Goal: Complete application form: Complete application form

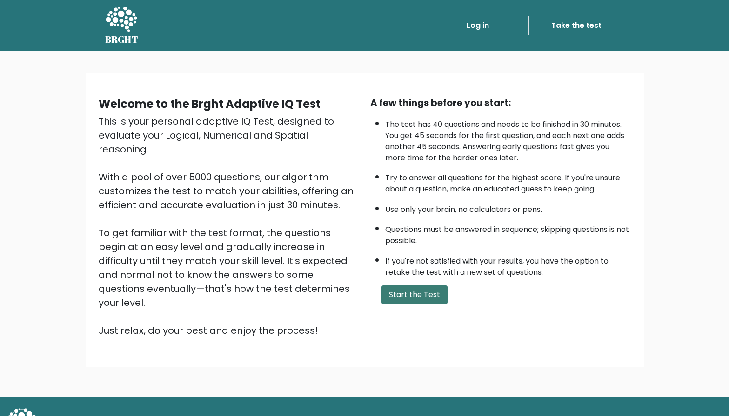
click at [393, 304] on button "Start the Test" at bounding box center [414, 295] width 66 height 19
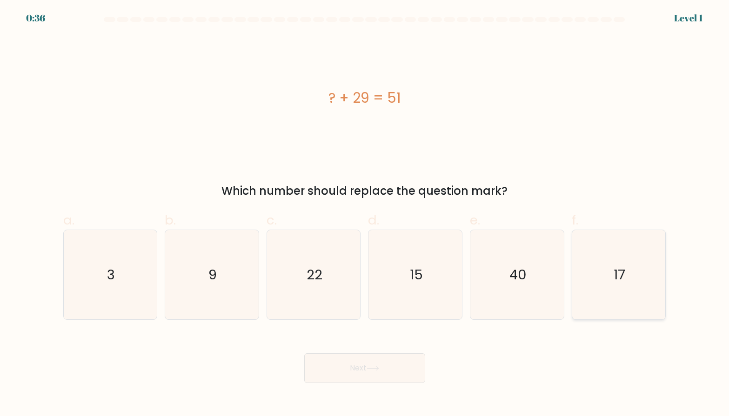
click at [626, 271] on icon "17" at bounding box center [618, 274] width 89 height 89
click at [365, 214] on input "f. 17" at bounding box center [365, 211] width 0 height 6
radio input "true"
click at [352, 383] on body "0:34 Level 1 a." at bounding box center [364, 208] width 729 height 416
click at [311, 291] on icon "22" at bounding box center [313, 274] width 89 height 89
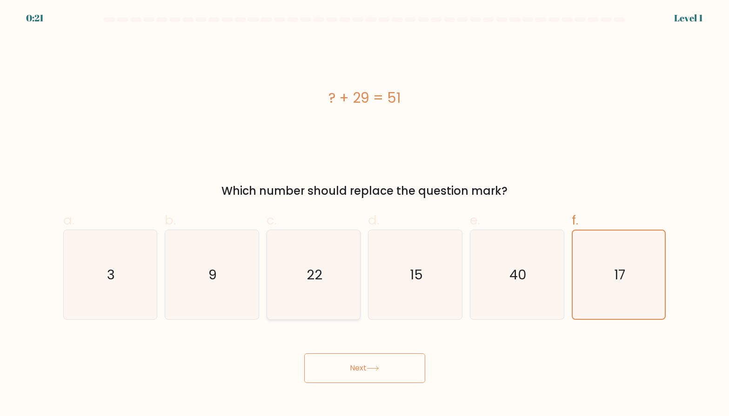
click at [365, 214] on input "c. 22" at bounding box center [365, 211] width 0 height 6
radio input "true"
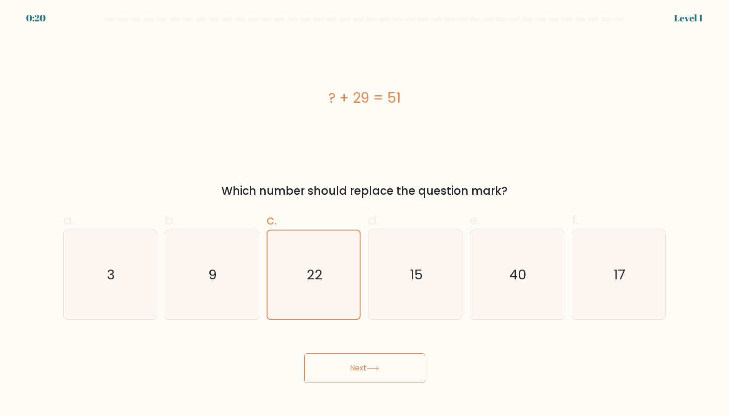
click at [359, 366] on button "Next" at bounding box center [364, 368] width 121 height 30
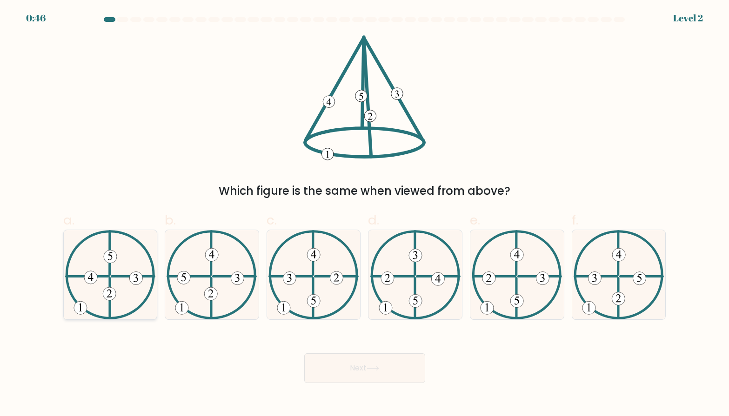
click at [104, 279] on icon at bounding box center [110, 274] width 90 height 89
click at [365, 214] on input "a." at bounding box center [365, 211] width 0 height 6
radio input "true"
click at [333, 363] on button "Next" at bounding box center [364, 368] width 121 height 30
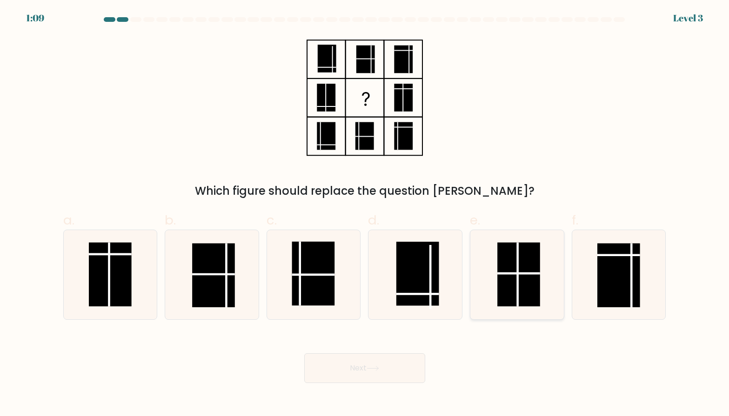
click at [514, 246] on rect at bounding box center [519, 275] width 43 height 64
click at [365, 214] on input "e." at bounding box center [365, 211] width 0 height 6
radio input "true"
click at [381, 384] on body "1:07 Level 3" at bounding box center [364, 208] width 729 height 416
click at [378, 375] on button "Next" at bounding box center [364, 368] width 121 height 30
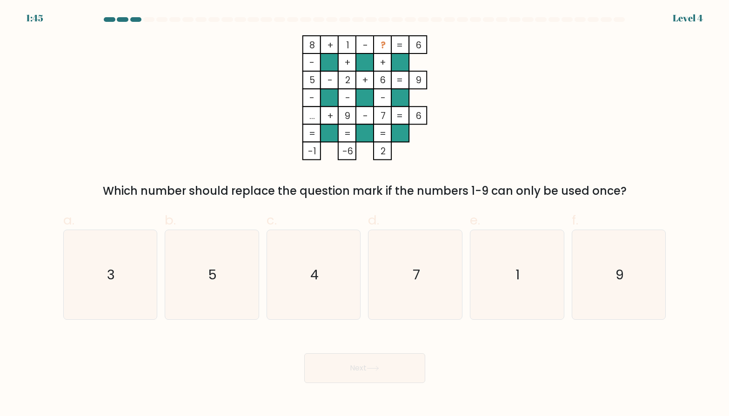
click at [399, 325] on form at bounding box center [364, 200] width 729 height 366
click at [119, 280] on icon "3" at bounding box center [110, 274] width 89 height 89
click at [365, 214] on input "a. 3" at bounding box center [365, 211] width 0 height 6
radio input "true"
click at [352, 362] on button "Next" at bounding box center [364, 368] width 121 height 30
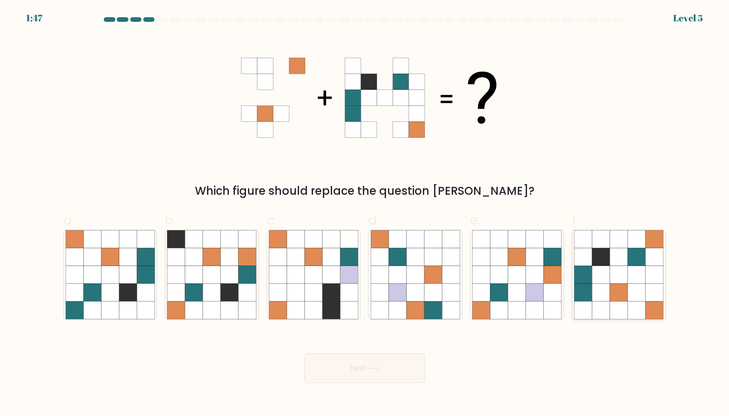
click at [575, 270] on icon at bounding box center [583, 275] width 18 height 18
click at [365, 214] on input "f." at bounding box center [365, 211] width 0 height 6
radio input "true"
click at [378, 373] on button "Next" at bounding box center [364, 368] width 121 height 30
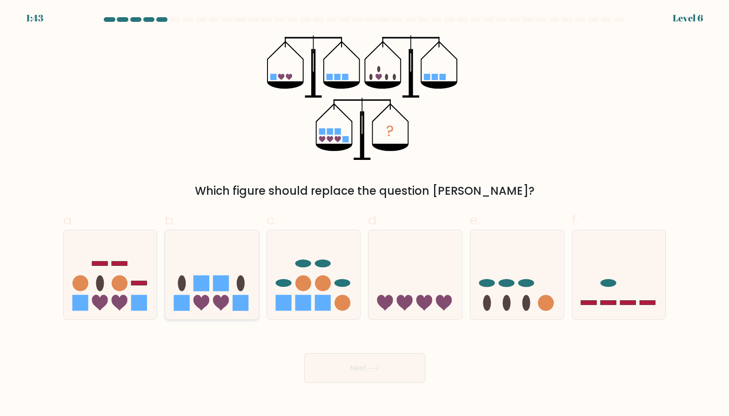
click at [254, 271] on icon at bounding box center [211, 274] width 93 height 77
click at [365, 214] on input "b." at bounding box center [365, 211] width 0 height 6
radio input "true"
click at [141, 290] on icon at bounding box center [110, 274] width 93 height 77
click at [365, 214] on input "a." at bounding box center [365, 211] width 0 height 6
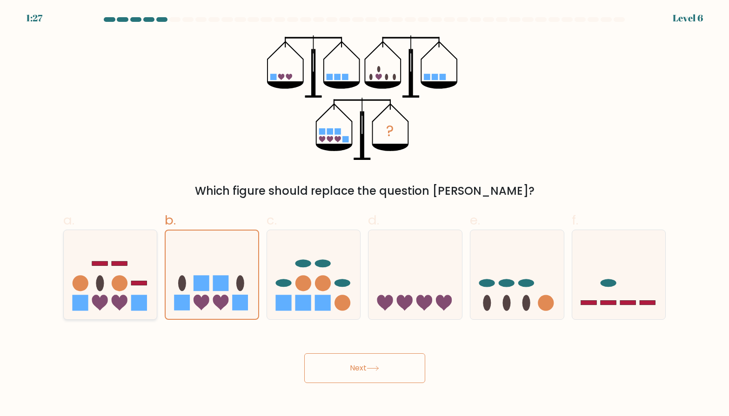
radio input "true"
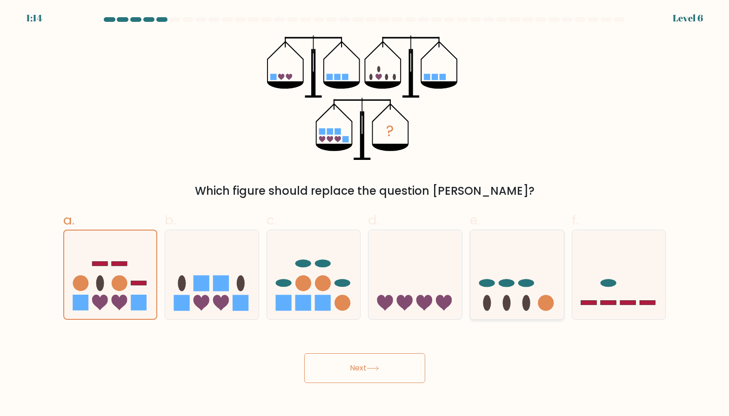
click at [496, 260] on icon at bounding box center [516, 274] width 93 height 77
click at [365, 214] on input "e." at bounding box center [365, 211] width 0 height 6
radio input "true"
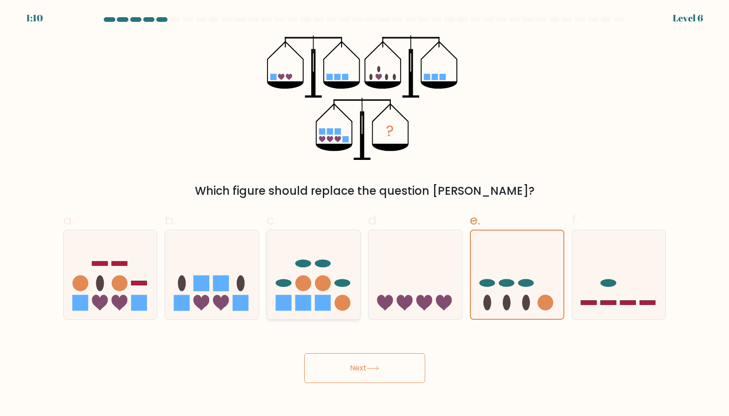
click at [297, 263] on ellipse at bounding box center [303, 264] width 16 height 8
click at [365, 214] on input "c." at bounding box center [365, 211] width 0 height 6
radio input "true"
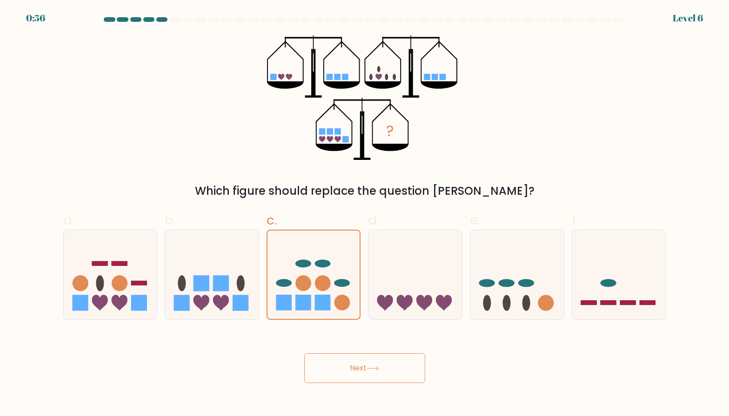
click at [354, 364] on button "Next" at bounding box center [364, 368] width 121 height 30
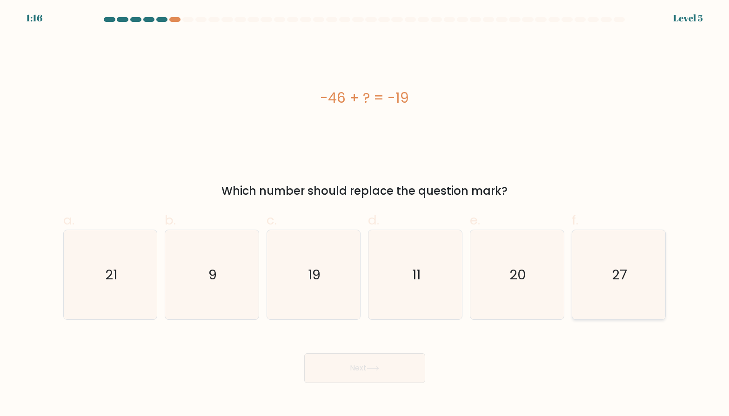
click at [614, 290] on icon "27" at bounding box center [618, 274] width 89 height 89
click at [365, 214] on input "f. 27" at bounding box center [365, 211] width 0 height 6
radio input "true"
click at [342, 371] on button "Next" at bounding box center [364, 368] width 121 height 30
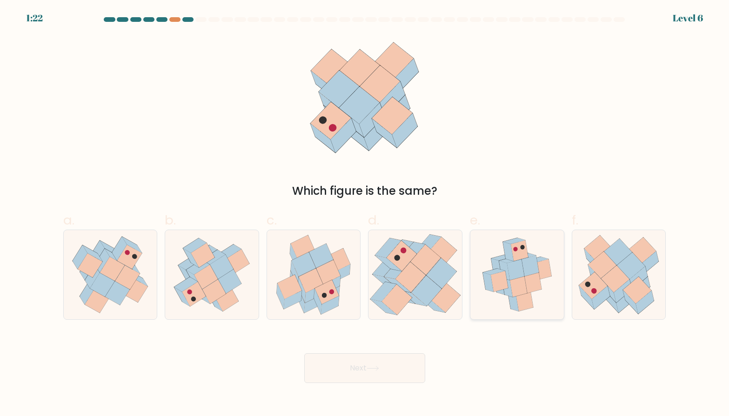
click at [506, 301] on icon at bounding box center [517, 274] width 81 height 89
click at [365, 214] on input "e." at bounding box center [365, 211] width 0 height 6
radio input "true"
click at [392, 391] on body "1:18 Level 6" at bounding box center [364, 208] width 729 height 416
click at [371, 366] on icon at bounding box center [372, 368] width 13 height 5
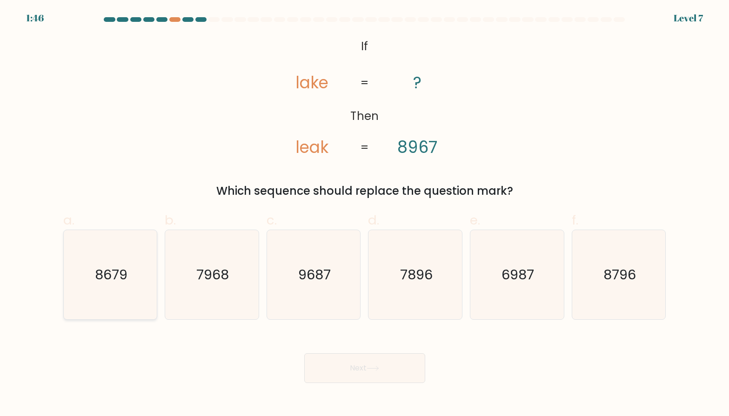
click at [99, 288] on icon "8679" at bounding box center [110, 274] width 89 height 89
click at [365, 214] on input "a. 8679" at bounding box center [365, 211] width 0 height 6
radio input "true"
click at [408, 371] on button "Next" at bounding box center [364, 368] width 121 height 30
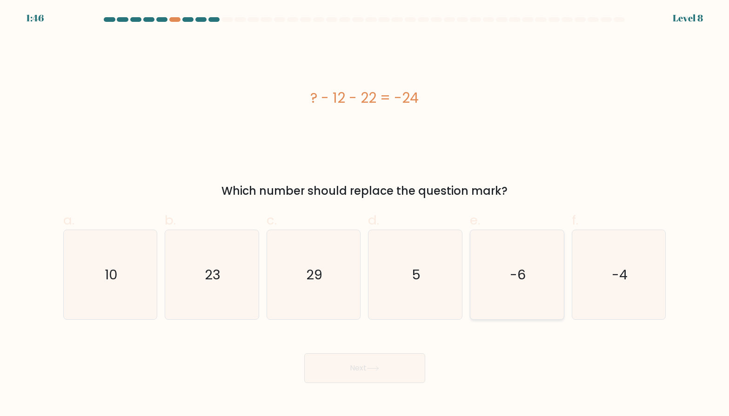
click at [489, 289] on icon "-6" at bounding box center [516, 274] width 89 height 89
click at [365, 214] on input "e. -6" at bounding box center [365, 211] width 0 height 6
radio input "true"
click at [592, 273] on icon "-4" at bounding box center [618, 274] width 89 height 89
click at [365, 214] on input "f. -4" at bounding box center [365, 211] width 0 height 6
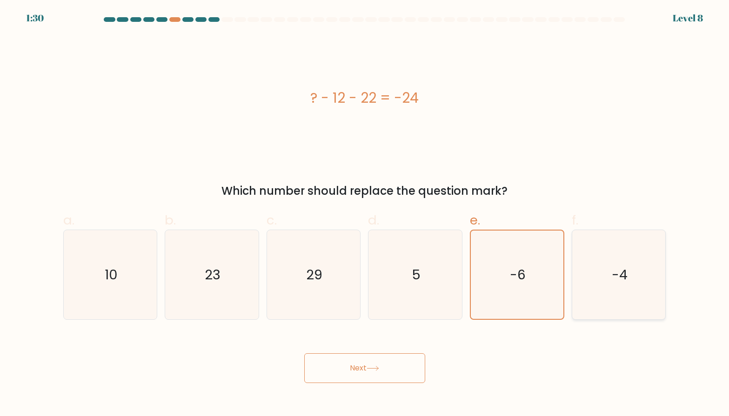
radio input "true"
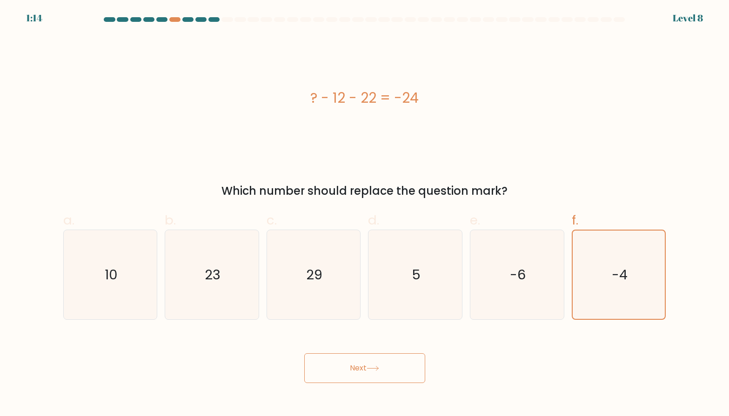
click at [50, 264] on form "a. 5" at bounding box center [364, 200] width 729 height 366
click at [81, 274] on icon "10" at bounding box center [110, 274] width 89 height 89
click at [365, 214] on input "a. 10" at bounding box center [365, 211] width 0 height 6
radio input "true"
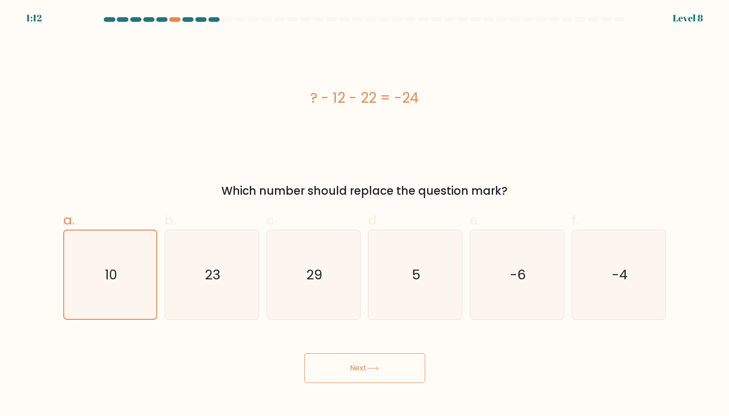
click at [371, 368] on icon at bounding box center [372, 368] width 13 height 5
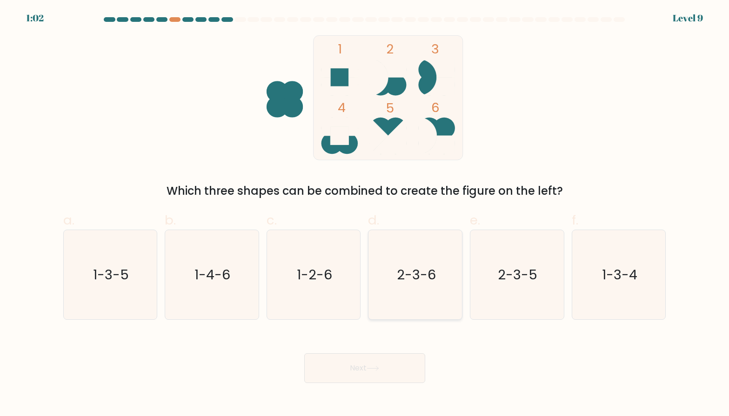
click at [419, 270] on text "2-3-6" at bounding box center [416, 275] width 39 height 19
click at [365, 214] on input "d. 2-3-6" at bounding box center [365, 211] width 0 height 6
radio input "true"
click at [369, 366] on icon at bounding box center [372, 368] width 13 height 5
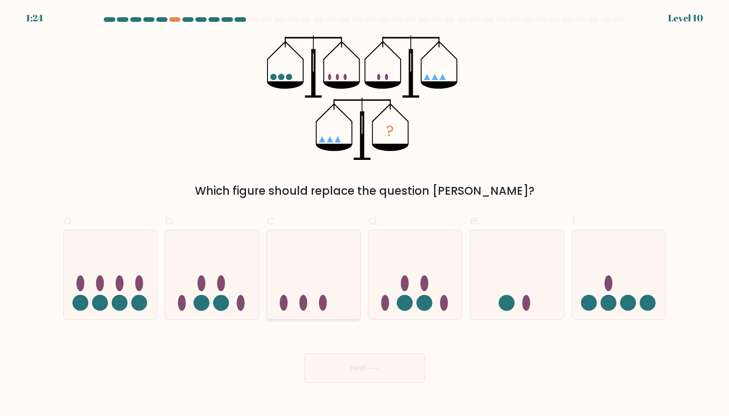
click at [308, 306] on icon at bounding box center [313, 274] width 93 height 77
click at [365, 214] on input "c." at bounding box center [365, 211] width 0 height 6
radio input "true"
click at [375, 378] on button "Next" at bounding box center [364, 368] width 121 height 30
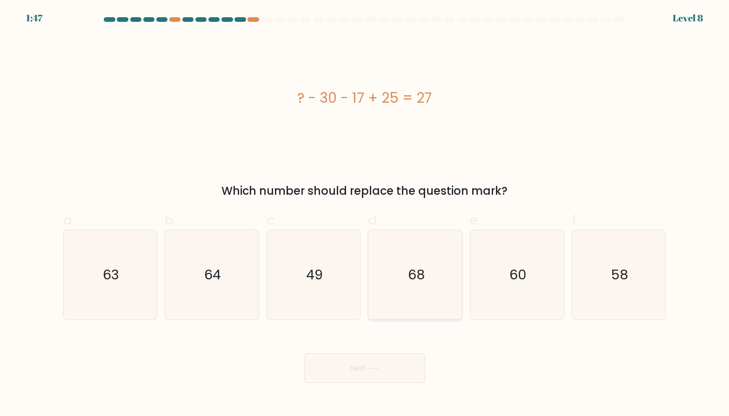
click at [403, 308] on icon "68" at bounding box center [415, 274] width 89 height 89
click at [365, 214] on input "d. 68" at bounding box center [365, 211] width 0 height 6
radio input "true"
click at [386, 366] on button "Next" at bounding box center [364, 368] width 121 height 30
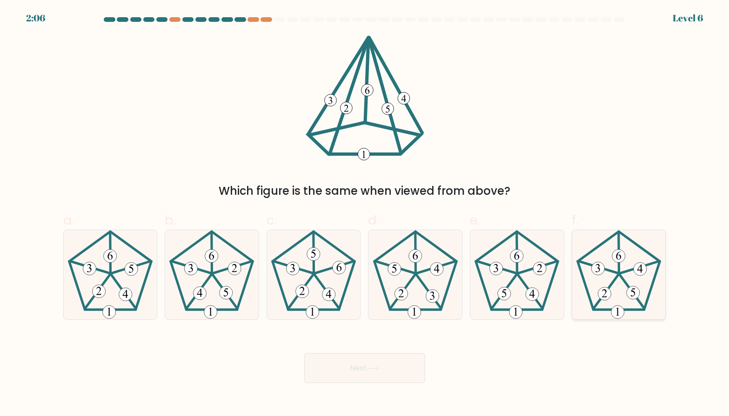
click at [614, 290] on icon at bounding box center [618, 274] width 89 height 89
click at [365, 214] on input "f." at bounding box center [365, 211] width 0 height 6
radio input "true"
click at [358, 369] on button "Next" at bounding box center [364, 368] width 121 height 30
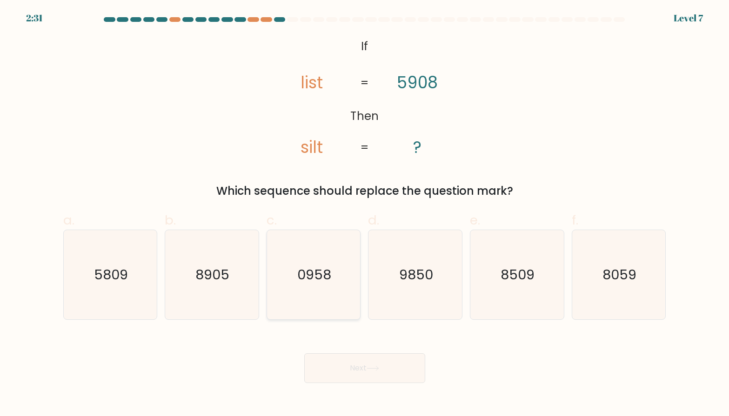
click at [343, 280] on icon "0958" at bounding box center [313, 274] width 89 height 89
click at [365, 214] on input "c. 0958" at bounding box center [365, 211] width 0 height 6
radio input "true"
click at [364, 369] on button "Next" at bounding box center [364, 368] width 121 height 30
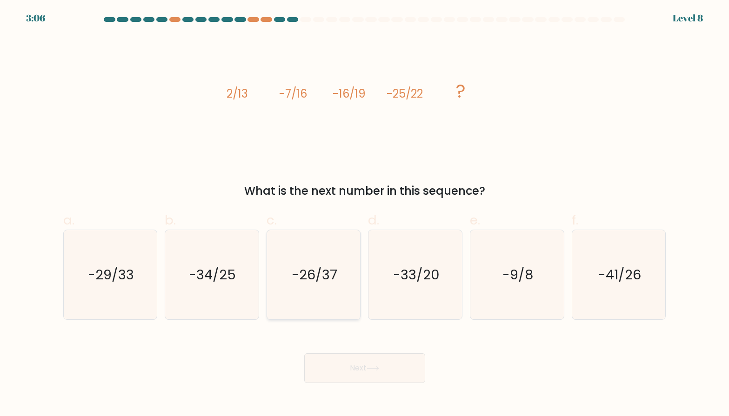
click at [335, 282] on text "-26/37" at bounding box center [315, 275] width 46 height 19
click at [365, 214] on input "c. -26/37" at bounding box center [365, 211] width 0 height 6
radio input "true"
click at [356, 376] on button "Next" at bounding box center [364, 368] width 121 height 30
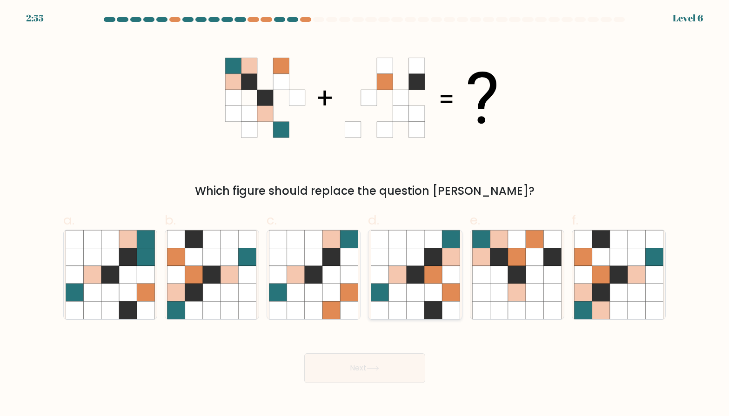
click at [435, 293] on icon at bounding box center [433, 293] width 18 height 18
click at [365, 214] on input "d." at bounding box center [365, 211] width 0 height 6
radio input "true"
click at [391, 375] on button "Next" at bounding box center [364, 368] width 121 height 30
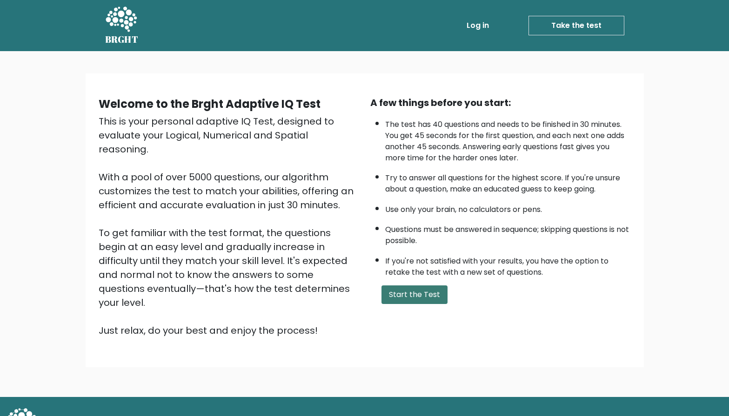
click at [418, 300] on button "Start the Test" at bounding box center [414, 295] width 66 height 19
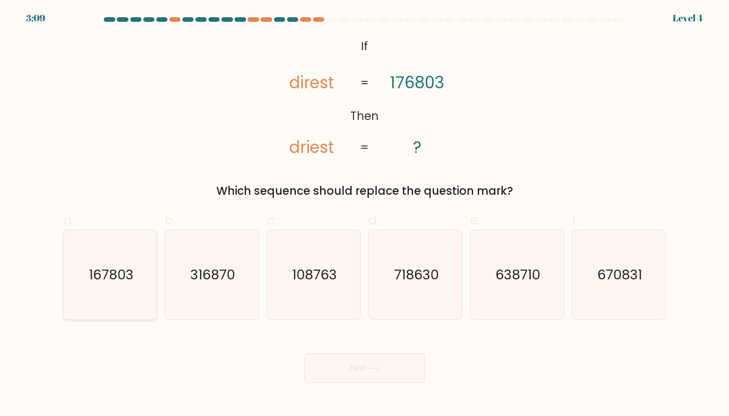
click at [147, 306] on icon "167803" at bounding box center [110, 274] width 89 height 89
click at [365, 214] on input "a. 167803" at bounding box center [365, 211] width 0 height 6
radio input "true"
click at [369, 378] on button "Next" at bounding box center [364, 368] width 121 height 30
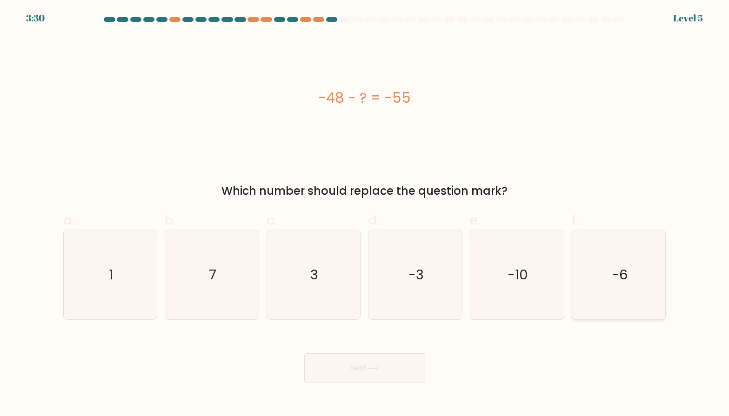
click at [593, 278] on icon "-6" at bounding box center [618, 274] width 89 height 89
click at [365, 214] on input "f. -6" at bounding box center [365, 211] width 0 height 6
radio input "true"
click at [339, 363] on button "Next" at bounding box center [364, 368] width 121 height 30
